Goal: Information Seeking & Learning: Learn about a topic

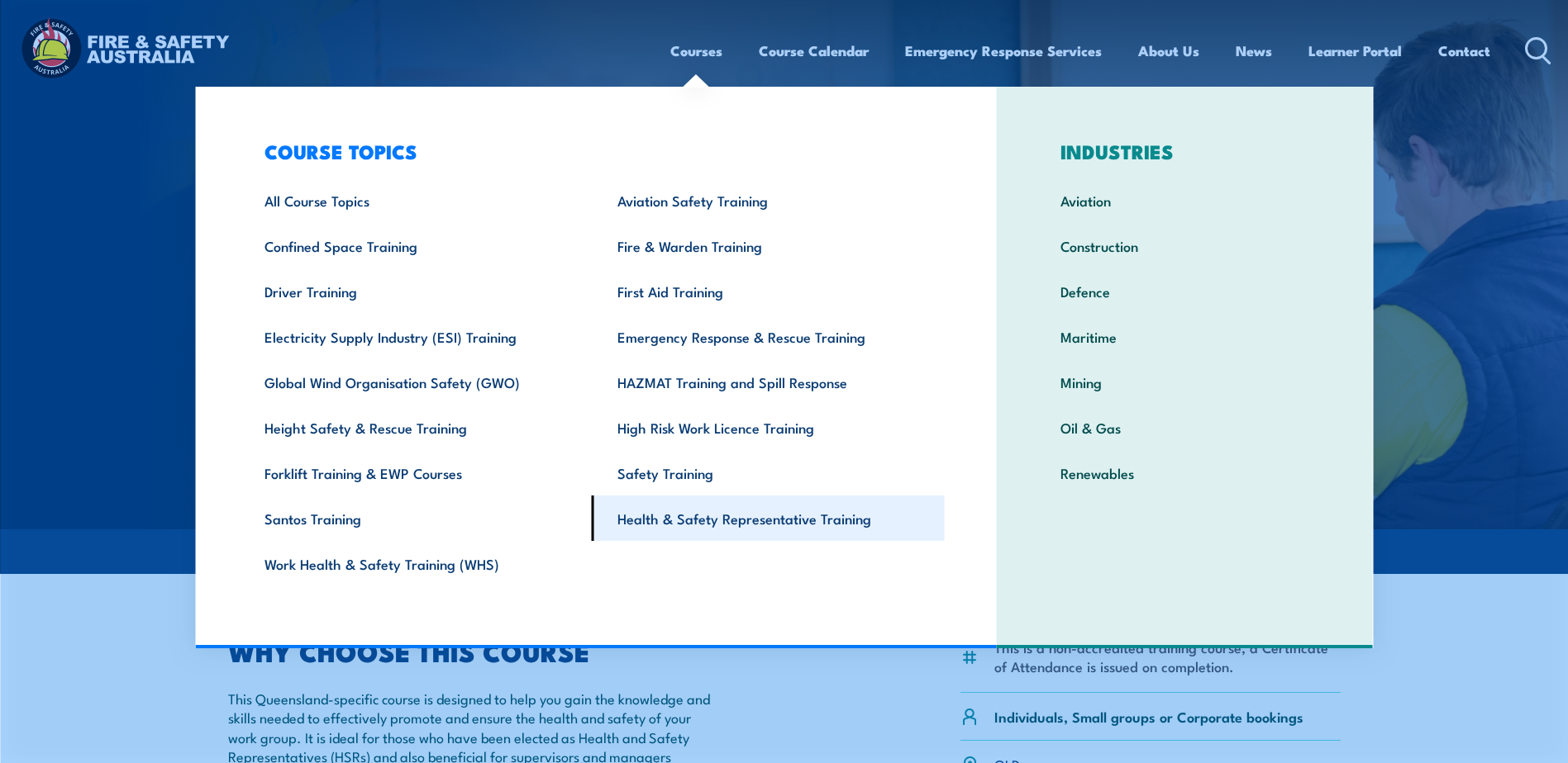
click at [744, 515] on link "Health & Safety Representative Training" at bounding box center [768, 518] width 353 height 46
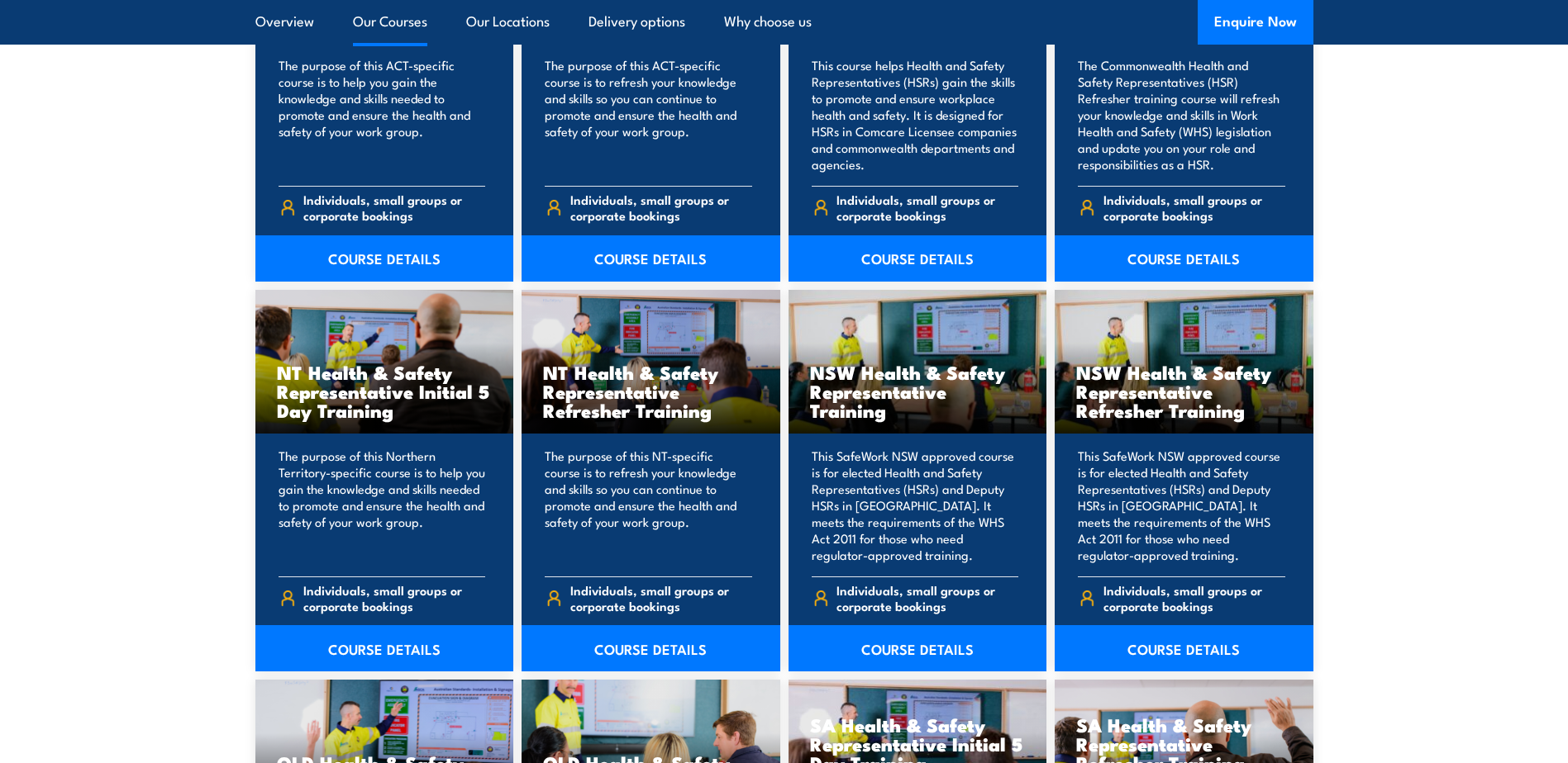
scroll to position [1570, 0]
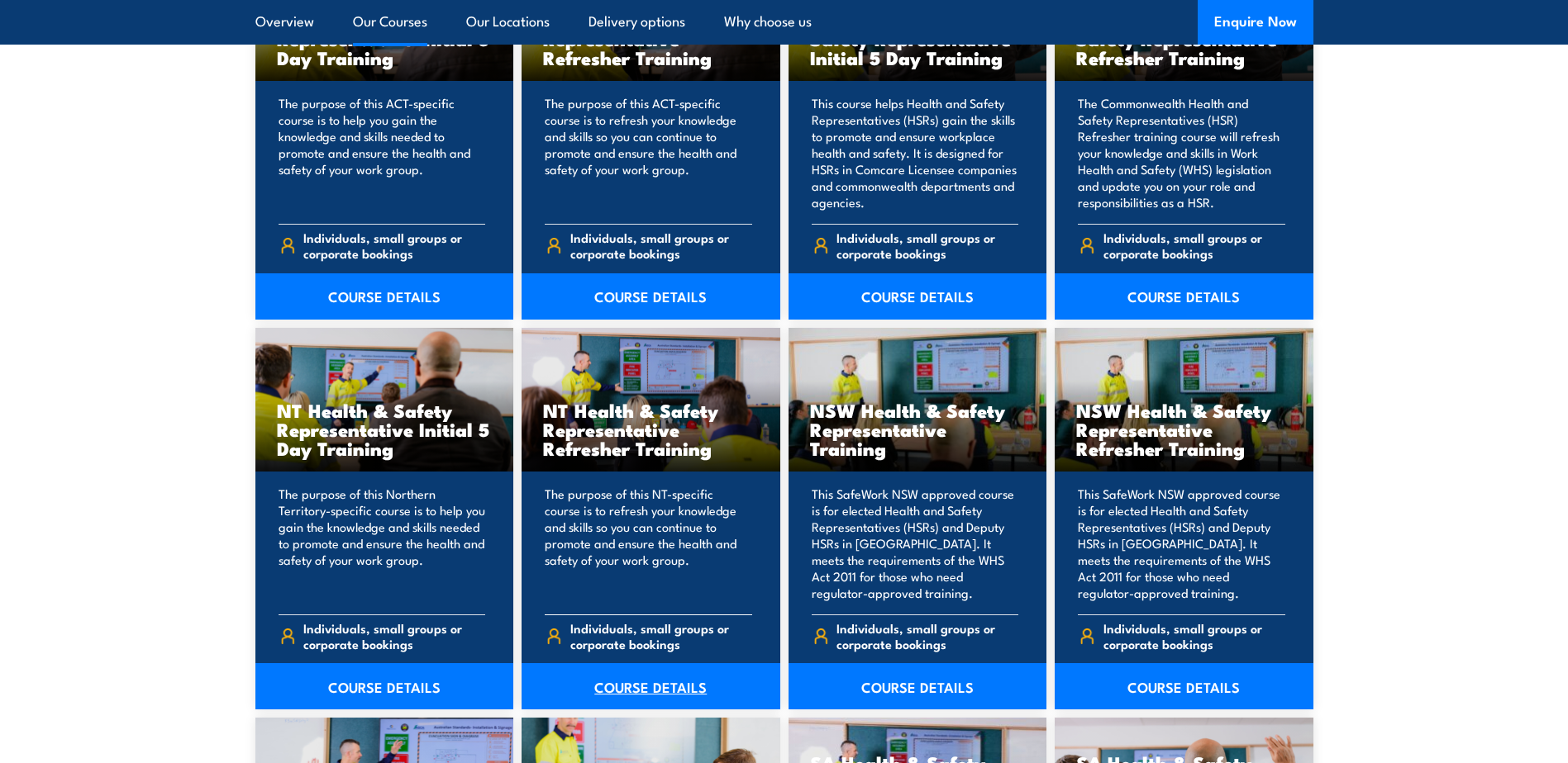
click at [618, 678] on link "COURSE DETAILS" at bounding box center [651, 686] width 259 height 47
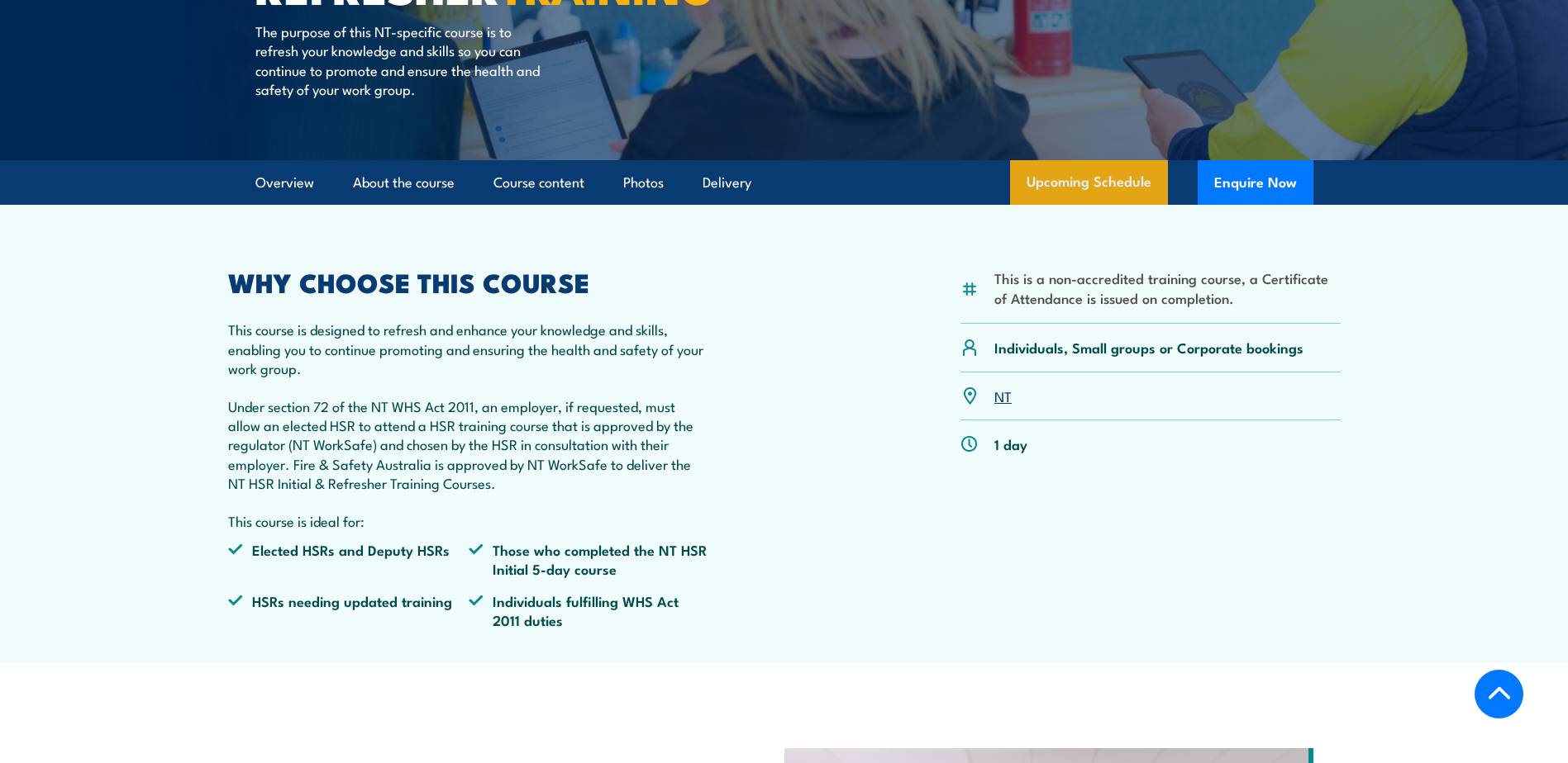
click at [1072, 205] on link "Upcoming Schedule" at bounding box center [1088, 182] width 158 height 45
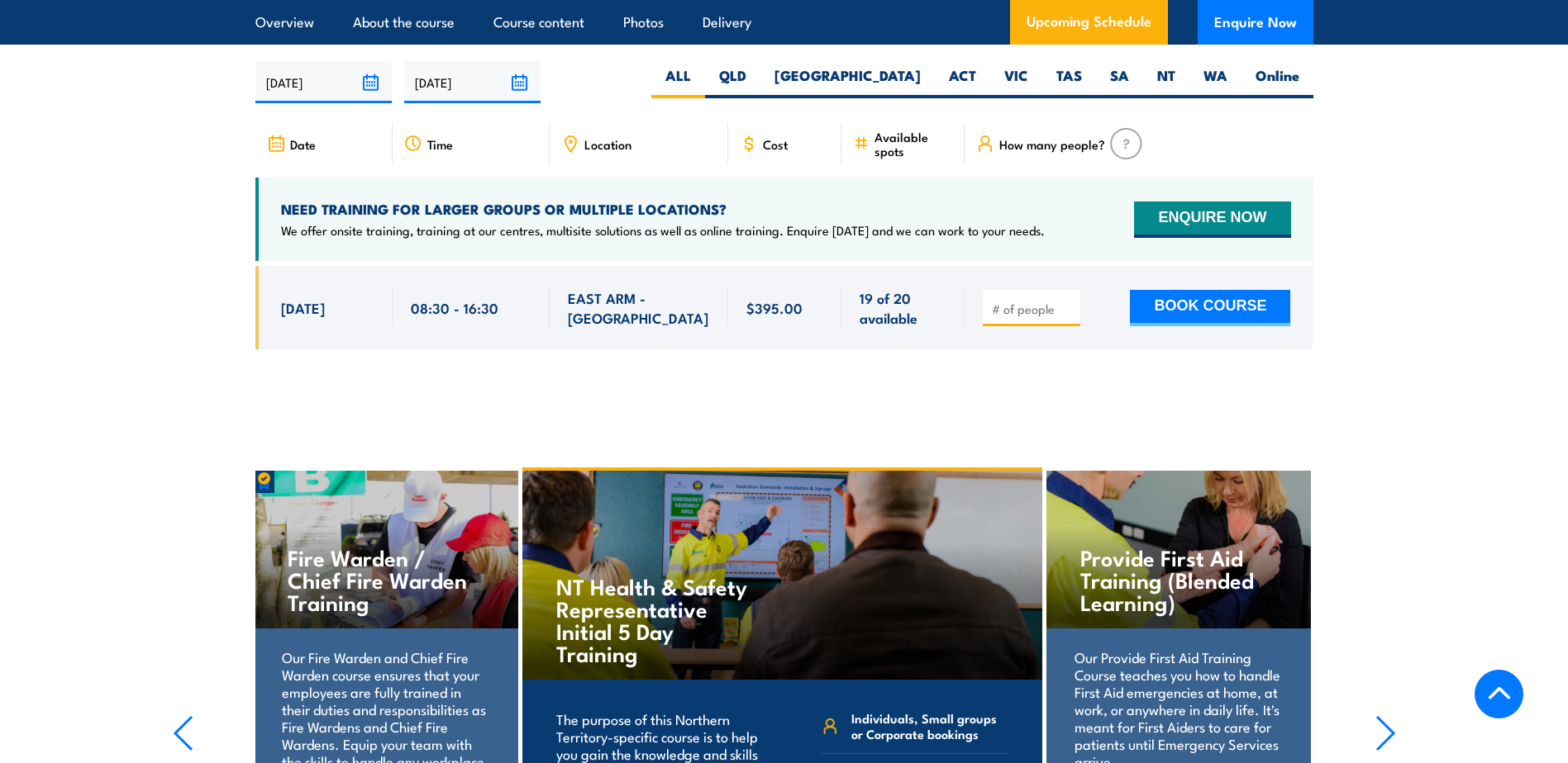
scroll to position [2598, 0]
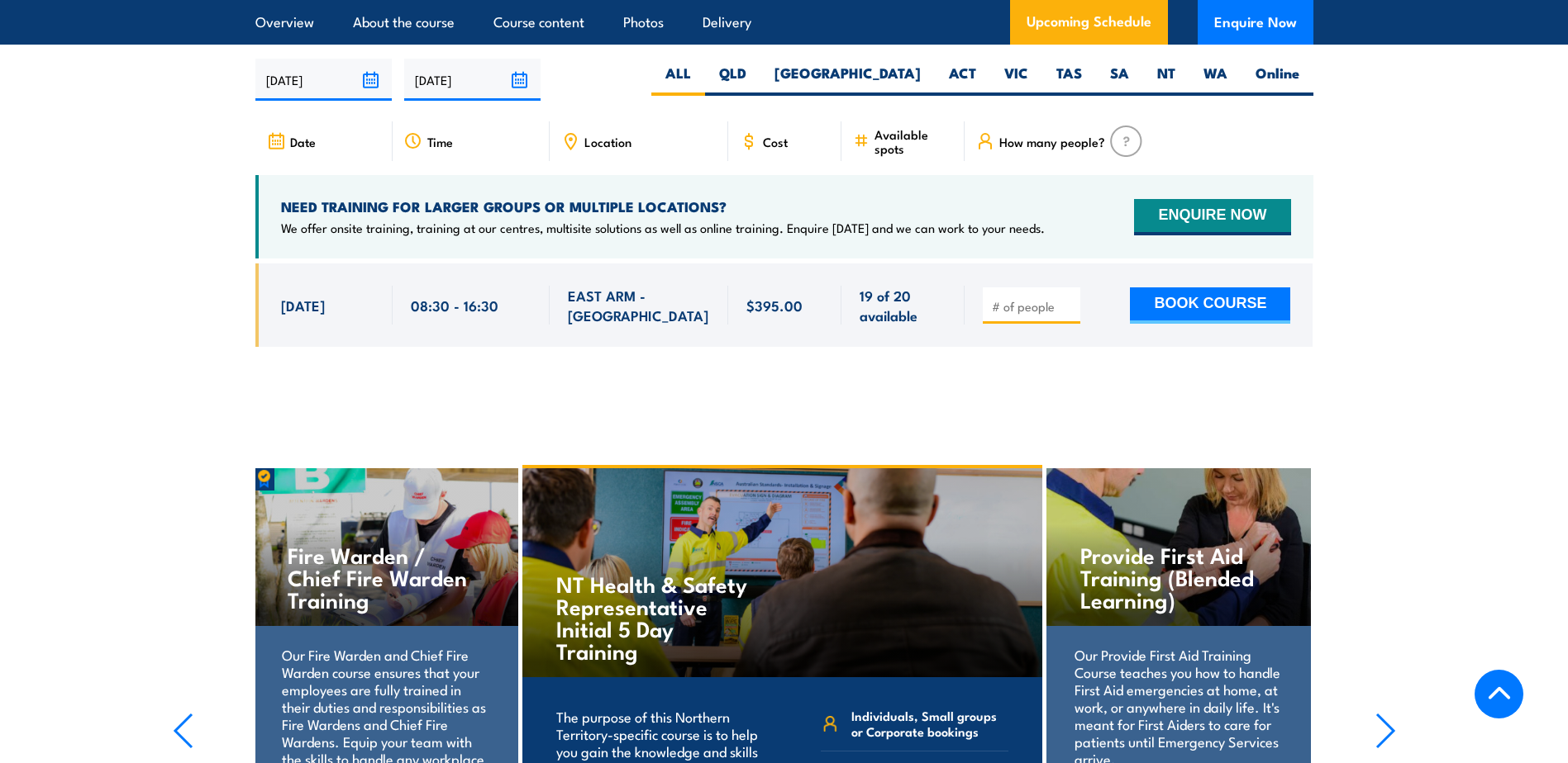
drag, startPoint x: 282, startPoint y: 317, endPoint x: 1354, endPoint y: 326, distance: 1072.0
click at [1354, 326] on section "UPCOMING SCHEDULE FOR - "NT Health & Safety Representative Refresher Training" …" at bounding box center [784, 179] width 1568 height 386
drag, startPoint x: 1376, startPoint y: 323, endPoint x: 254, endPoint y: 311, distance: 1122.1
click at [254, 311] on section "UPCOMING SCHEDULE FOR - "NT Health & Safety Representative Refresher Training" …" at bounding box center [784, 179] width 1568 height 386
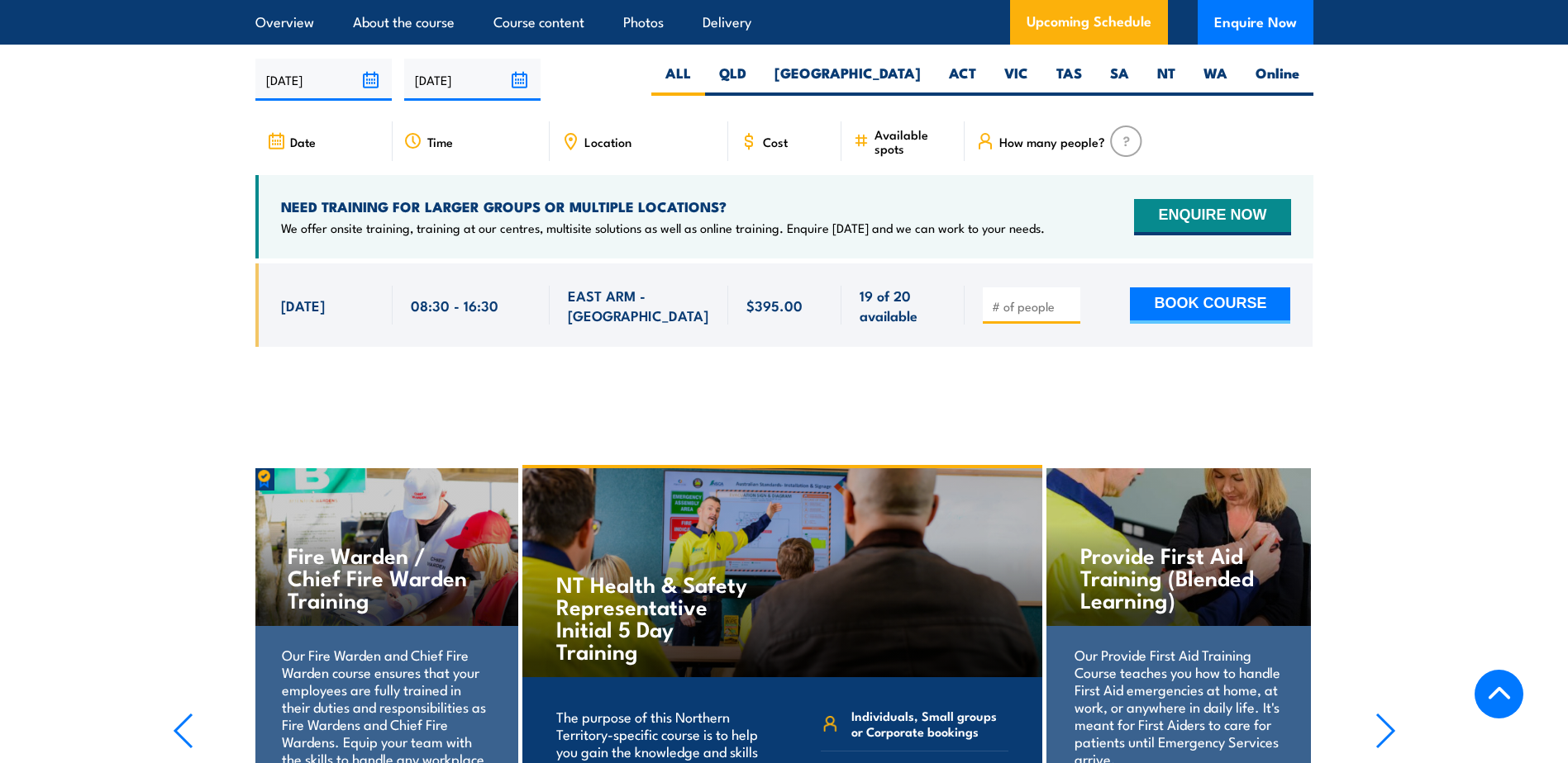
click at [255, 311] on div "20 Oct, 2025, 08:30 - 08:30" at bounding box center [323, 305] width 137 height 83
drag, startPoint x: 254, startPoint y: 311, endPoint x: 1424, endPoint y: 331, distance: 1170.2
click at [1424, 331] on section "UPCOMING SCHEDULE FOR - "NT Health & Safety Representative Refresher Training" …" at bounding box center [784, 179] width 1568 height 386
click at [1423, 327] on section "UPCOMING SCHEDULE FOR - "NT Health & Safety Representative Refresher Training" …" at bounding box center [784, 179] width 1568 height 386
drag, startPoint x: 1423, startPoint y: 327, endPoint x: 167, endPoint y: 327, distance: 1256.0
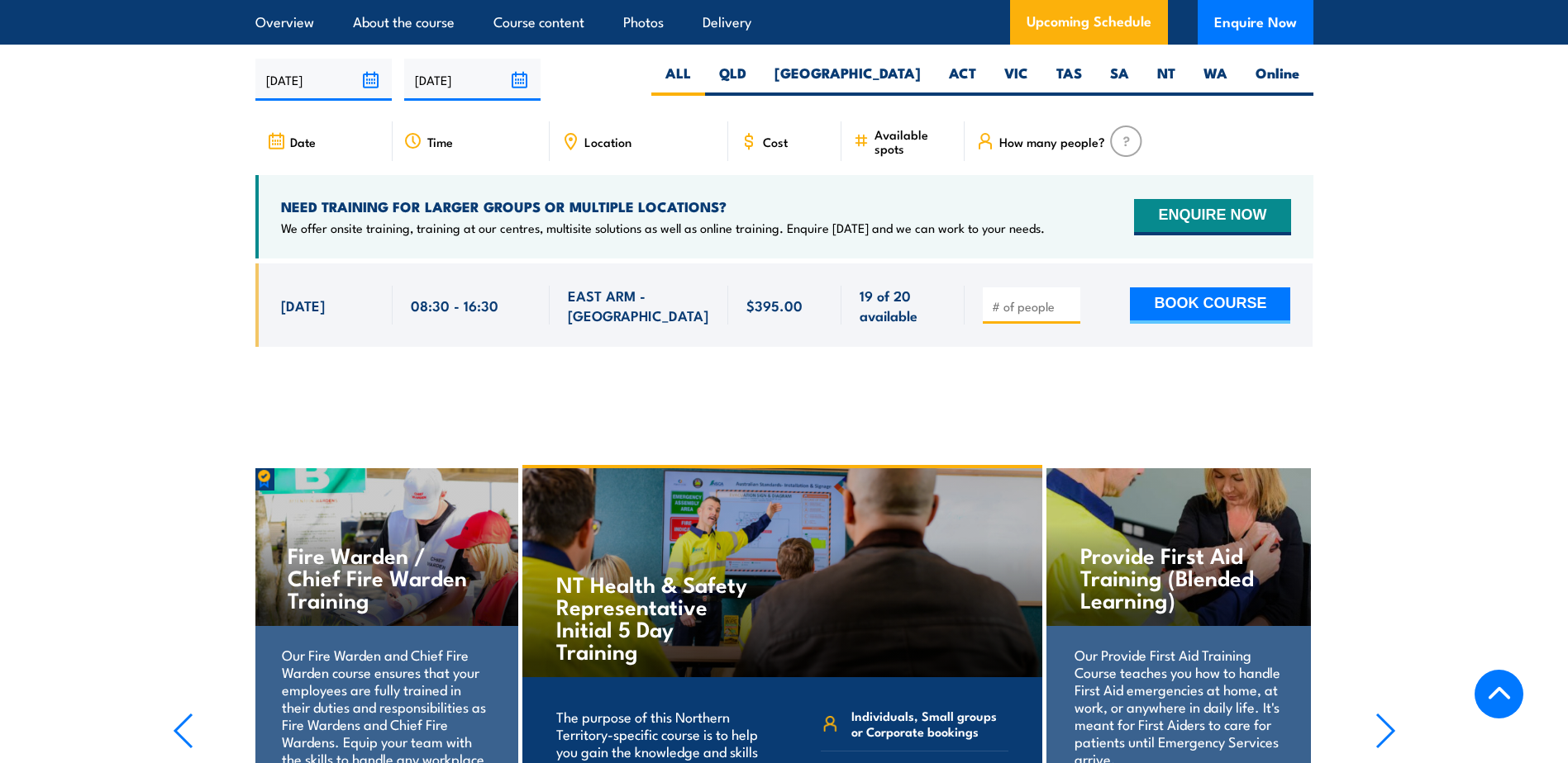
click at [167, 327] on section "UPCOMING SCHEDULE FOR - "NT Health & Safety Representative Refresher Training" …" at bounding box center [784, 179] width 1568 height 386
drag, startPoint x: 165, startPoint y: 322, endPoint x: 1407, endPoint y: 346, distance: 1242.2
click at [1407, 346] on section "UPCOMING SCHEDULE FOR - "NT Health & Safety Representative Refresher Training" …" at bounding box center [784, 179] width 1568 height 386
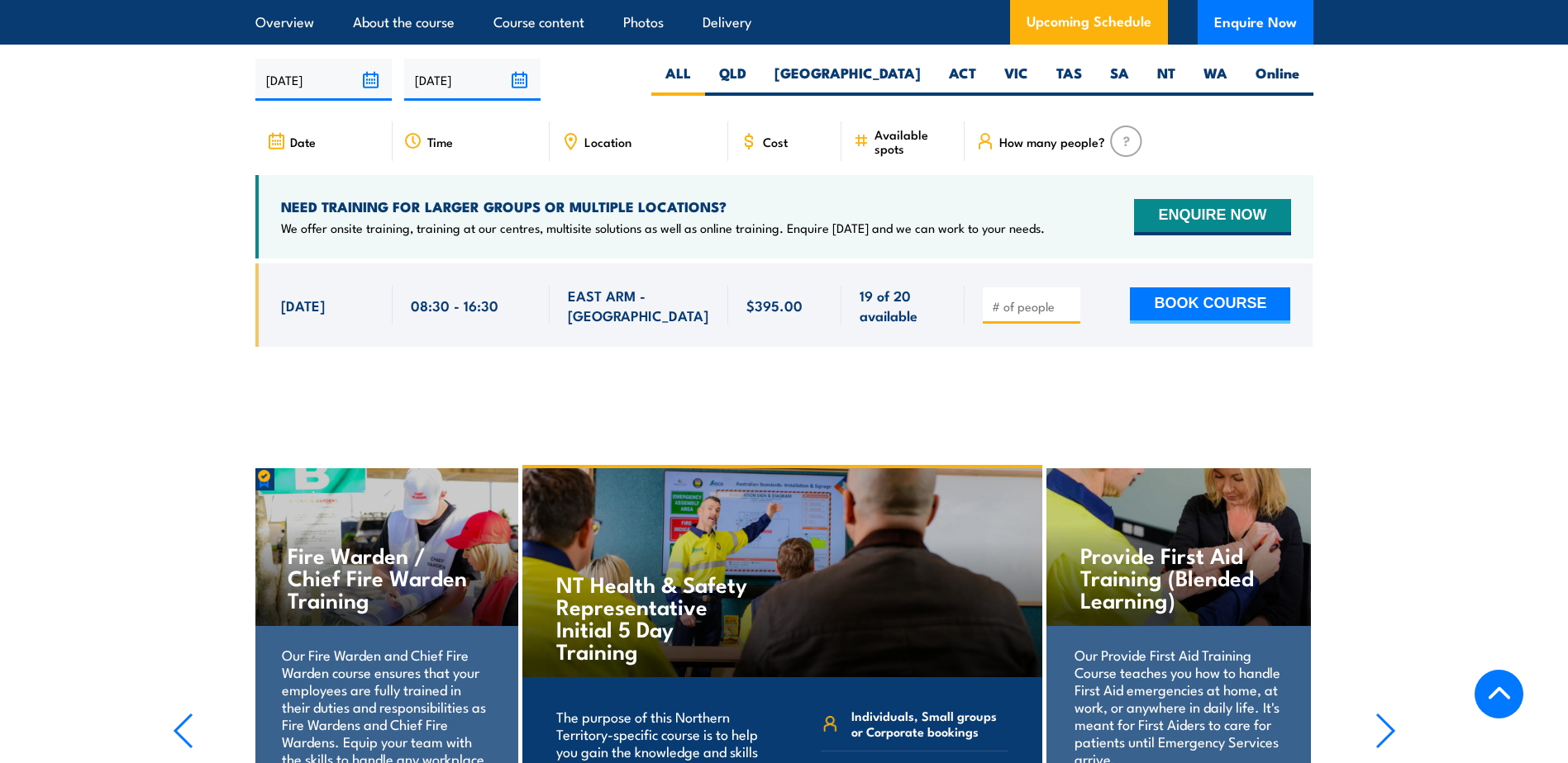
drag, startPoint x: 1410, startPoint y: 338, endPoint x: 358, endPoint y: 338, distance: 1052.0
click at [358, 338] on section "UPCOMING SCHEDULE FOR - "NT Health & Safety Representative Refresher Training" …" at bounding box center [784, 179] width 1568 height 386
drag, startPoint x: 358, startPoint y: 338, endPoint x: 282, endPoint y: 326, distance: 76.9
click at [285, 315] on span "20 Oct, 2025" at bounding box center [303, 305] width 44 height 19
drag, startPoint x: 270, startPoint y: 318, endPoint x: 1388, endPoint y: 338, distance: 1118.2
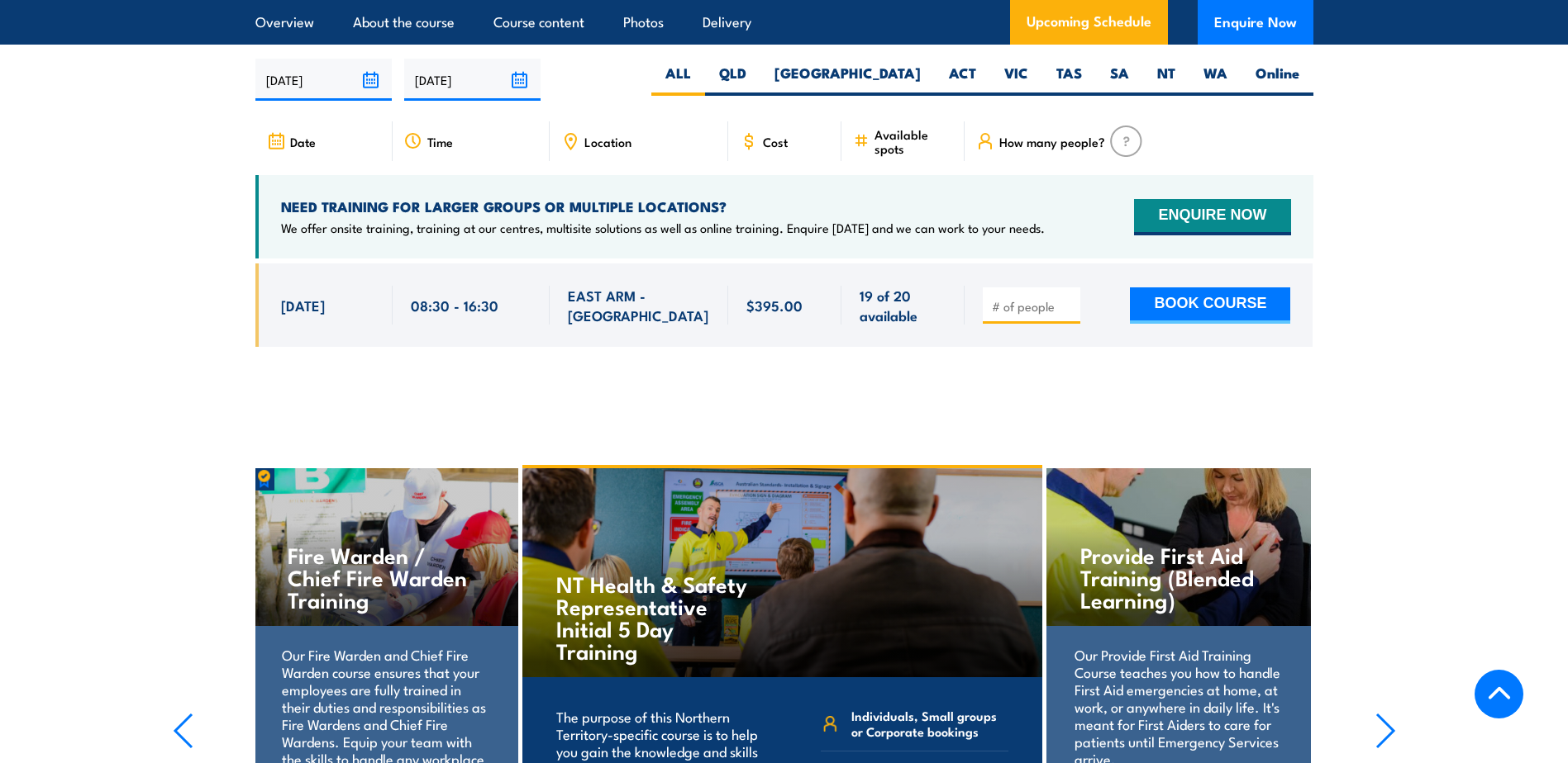
click at [1388, 338] on section "UPCOMING SCHEDULE FOR - "NT Health & Safety Representative Refresher Training" …" at bounding box center [784, 179] width 1568 height 386
drag, startPoint x: 1384, startPoint y: 329, endPoint x: 269, endPoint y: 319, distance: 1115.0
click at [269, 319] on section "UPCOMING SCHEDULE FOR - "NT Health & Safety Representative Refresher Training" …" at bounding box center [784, 179] width 1568 height 386
drag, startPoint x: 269, startPoint y: 319, endPoint x: 164, endPoint y: 323, distance: 105.1
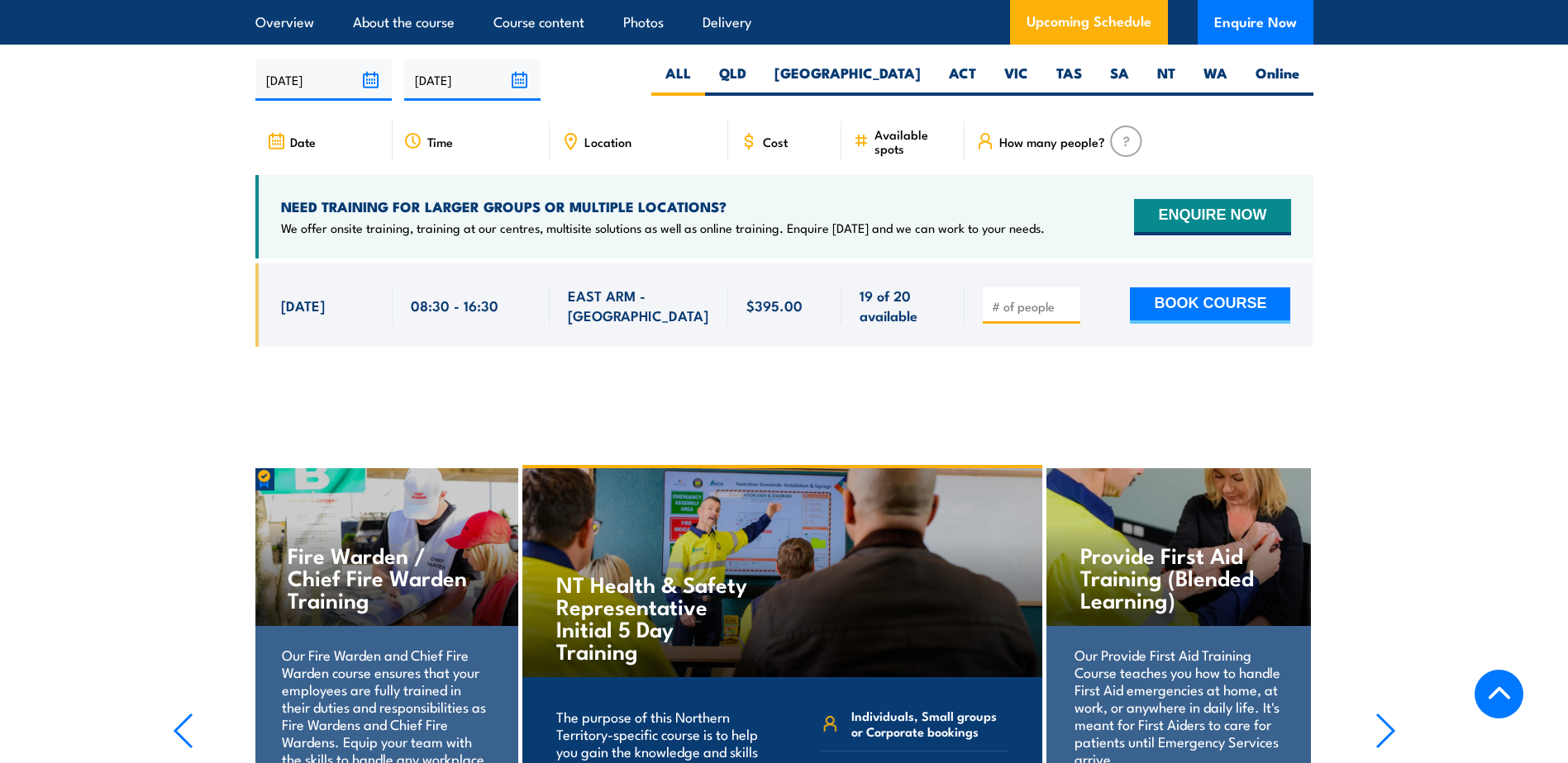
click at [164, 323] on section "UPCOMING SCHEDULE FOR - "NT Health & Safety Representative Refresher Training" …" at bounding box center [784, 179] width 1568 height 386
drag, startPoint x: 276, startPoint y: 316, endPoint x: 1373, endPoint y: 338, distance: 1097.2
click at [1373, 338] on section "UPCOMING SCHEDULE FOR - "NT Health & Safety Representative Refresher Training" …" at bounding box center [784, 179] width 1568 height 386
drag, startPoint x: 1373, startPoint y: 338, endPoint x: 1364, endPoint y: 327, distance: 14.2
click at [1370, 333] on section "UPCOMING SCHEDULE FOR - "NT Health & Safety Representative Refresher Training" …" at bounding box center [784, 179] width 1568 height 386
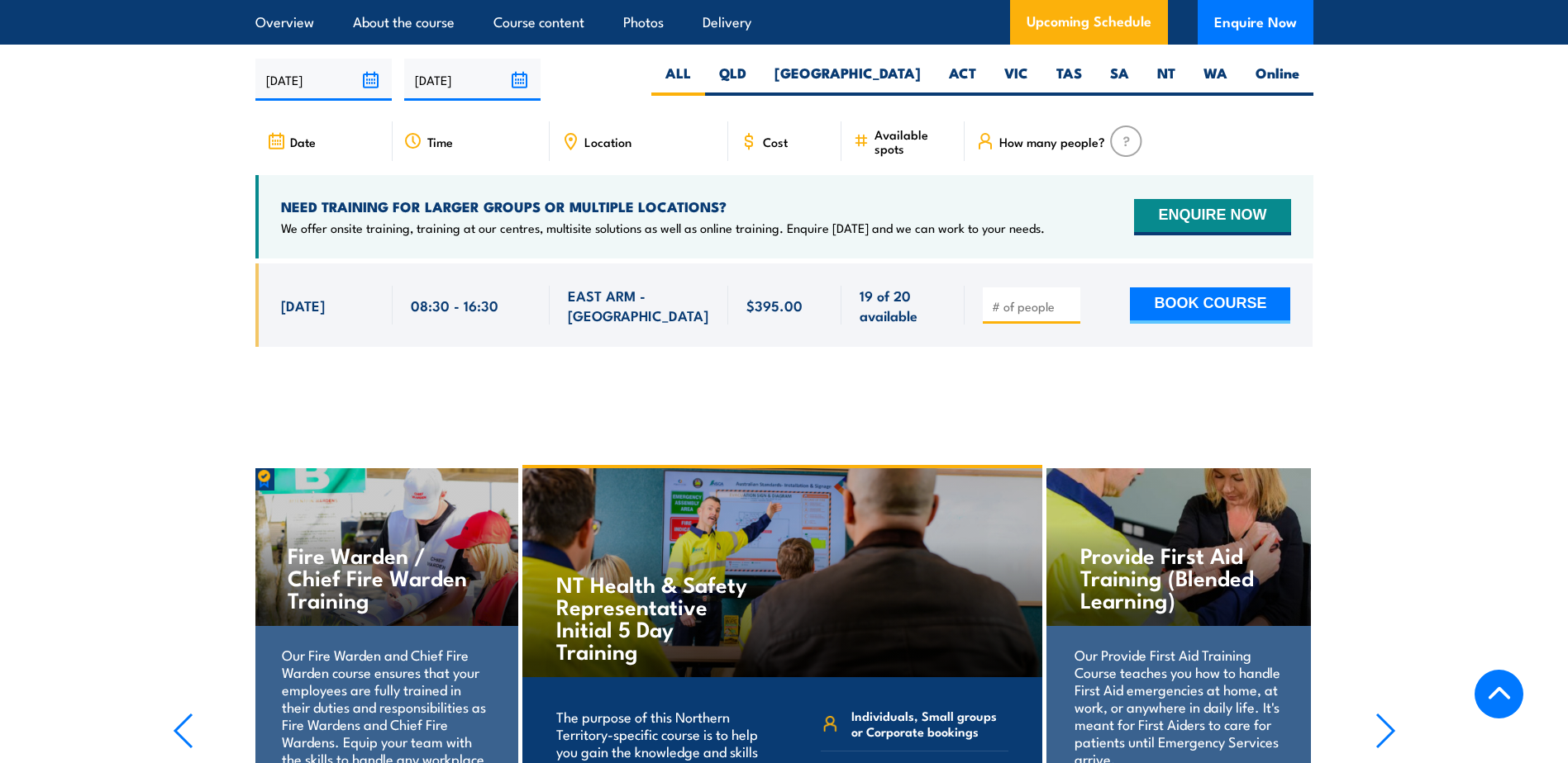
drag, startPoint x: 1358, startPoint y: 318, endPoint x: 238, endPoint y: 309, distance: 1120.0
click at [238, 309] on section "UPCOMING SCHEDULE FOR - "NT Health & Safety Representative Refresher Training" …" at bounding box center [784, 179] width 1568 height 386
click at [239, 309] on section "UPCOMING SCHEDULE FOR - "NT Health & Safety Representative Refresher Training" …" at bounding box center [784, 179] width 1568 height 386
drag, startPoint x: 275, startPoint y: 319, endPoint x: 1373, endPoint y: 327, distance: 1098.0
click at [1373, 327] on section "UPCOMING SCHEDULE FOR - "NT Health & Safety Representative Refresher Training" …" at bounding box center [784, 179] width 1568 height 386
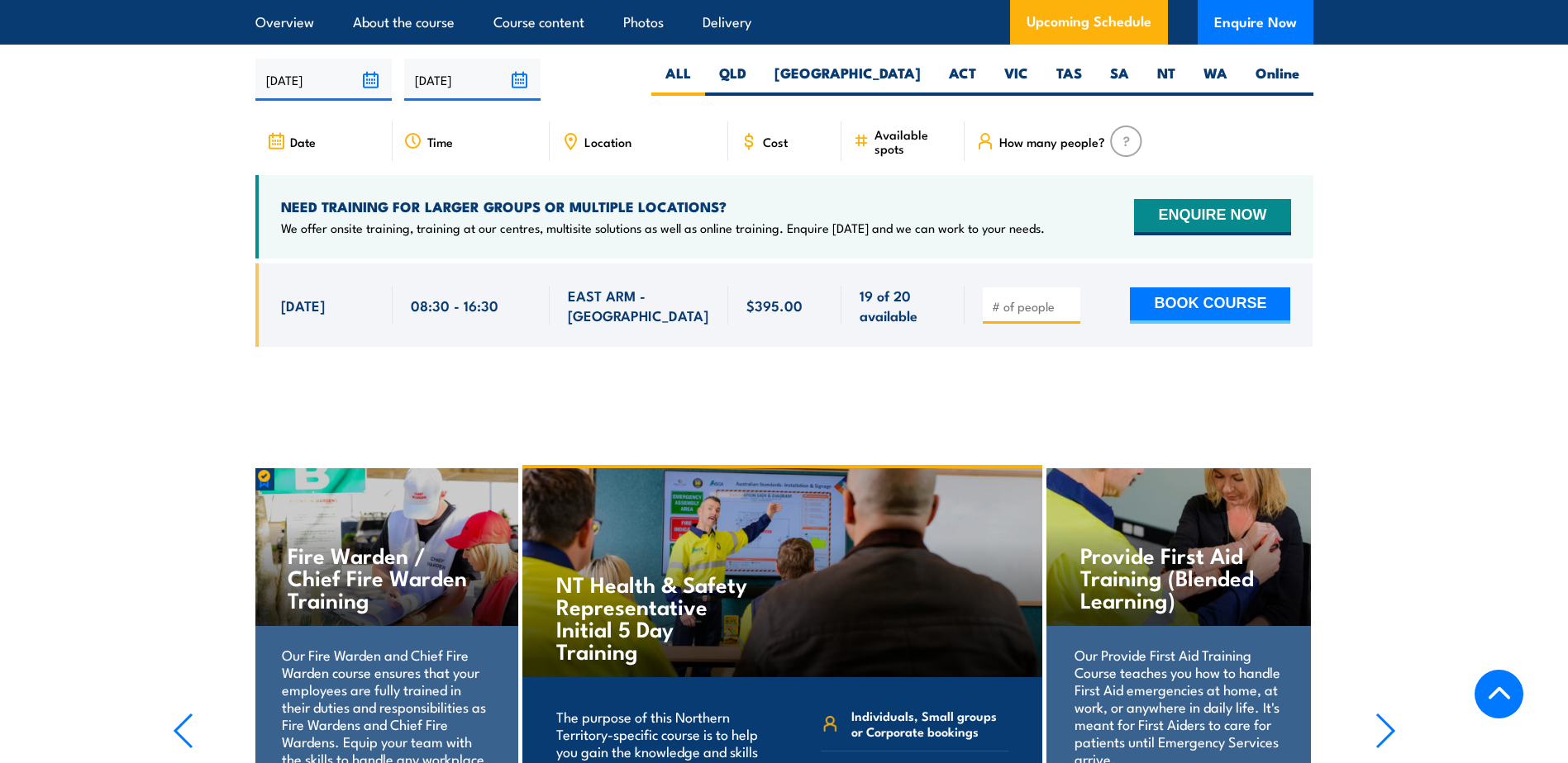
click at [1374, 325] on section "UPCOMING SCHEDULE FOR - "NT Health & Safety Representative Refresher Training" …" at bounding box center [784, 179] width 1568 height 386
drag, startPoint x: 1338, startPoint y: 322, endPoint x: 212, endPoint y: 291, distance: 1126.4
click at [212, 291] on section "UPCOMING SCHEDULE FOR - "NT Health & Safety Representative Refresher Training" …" at bounding box center [784, 179] width 1568 height 386
click at [211, 291] on section "UPCOMING SCHEDULE FOR - "NT Health & Safety Representative Refresher Training" …" at bounding box center [784, 179] width 1568 height 386
drag, startPoint x: 215, startPoint y: 300, endPoint x: 1487, endPoint y: 314, distance: 1272.1
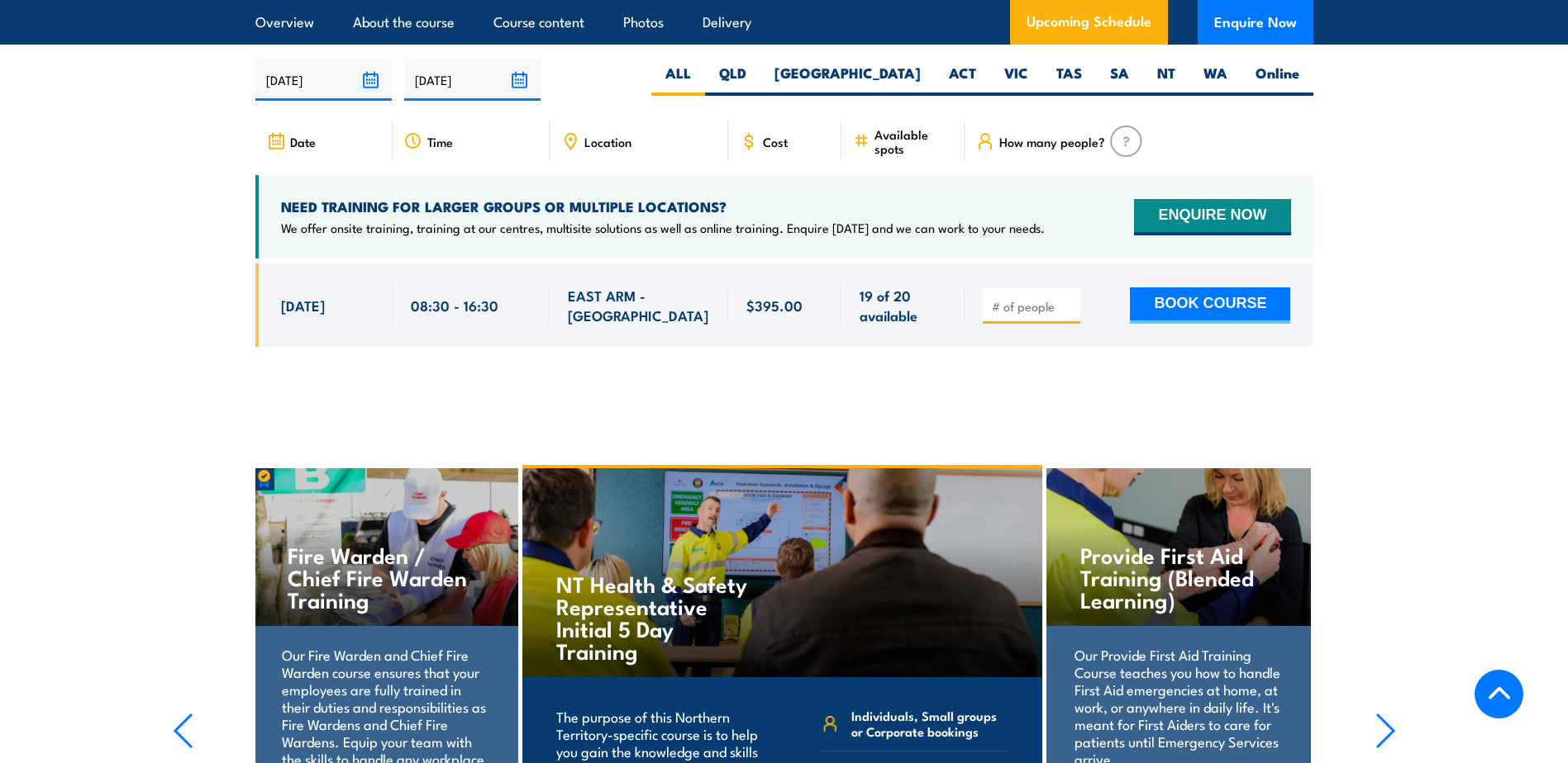
click at [1487, 314] on section "UPCOMING SCHEDULE FOR - "NT Health & Safety Representative Refresher Training" …" at bounding box center [784, 179] width 1568 height 386
click at [325, 315] on span "20 Oct, 2025" at bounding box center [303, 305] width 44 height 19
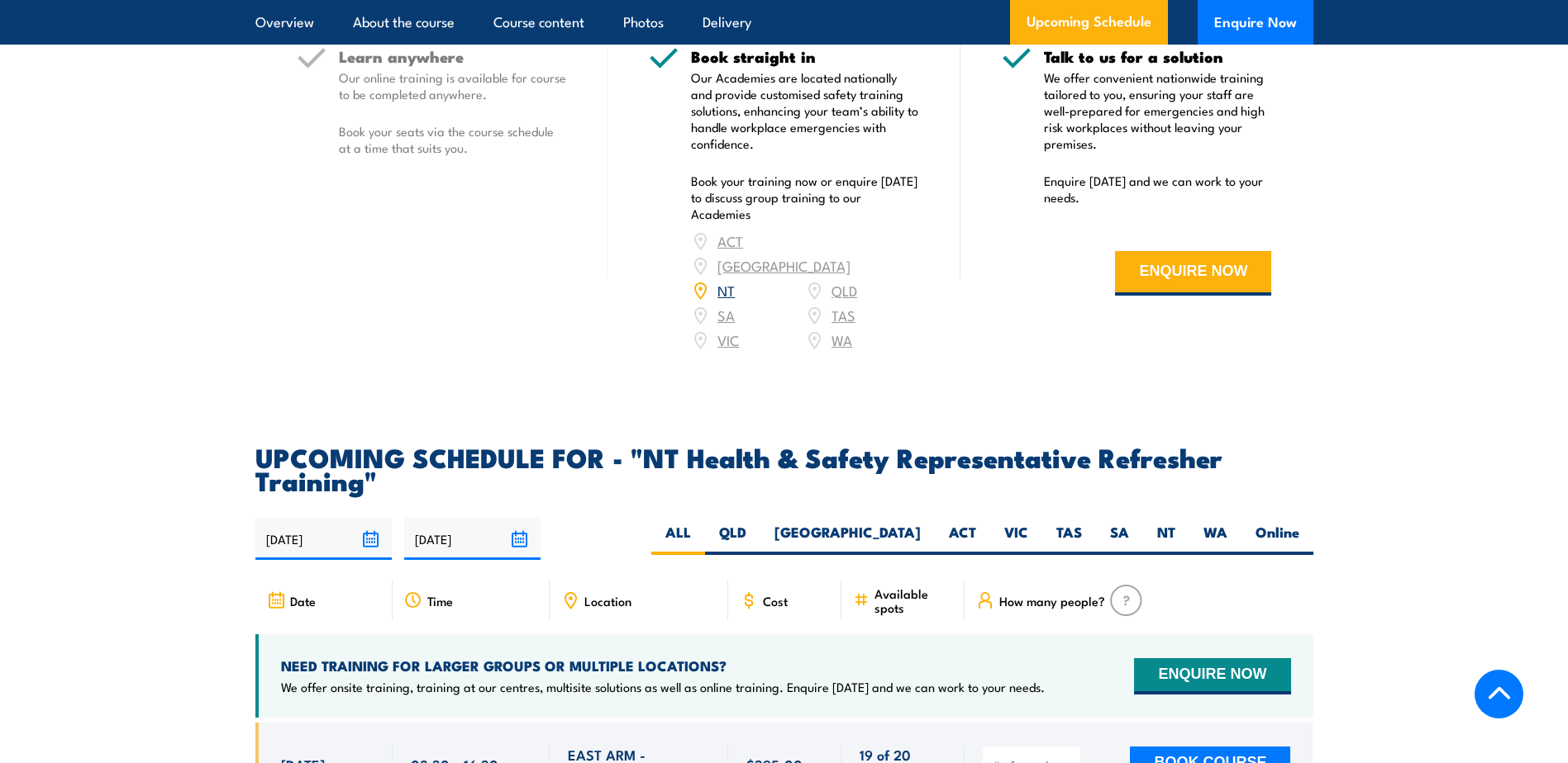
scroll to position [2433, 0]
